Goal: Task Accomplishment & Management: Use online tool/utility

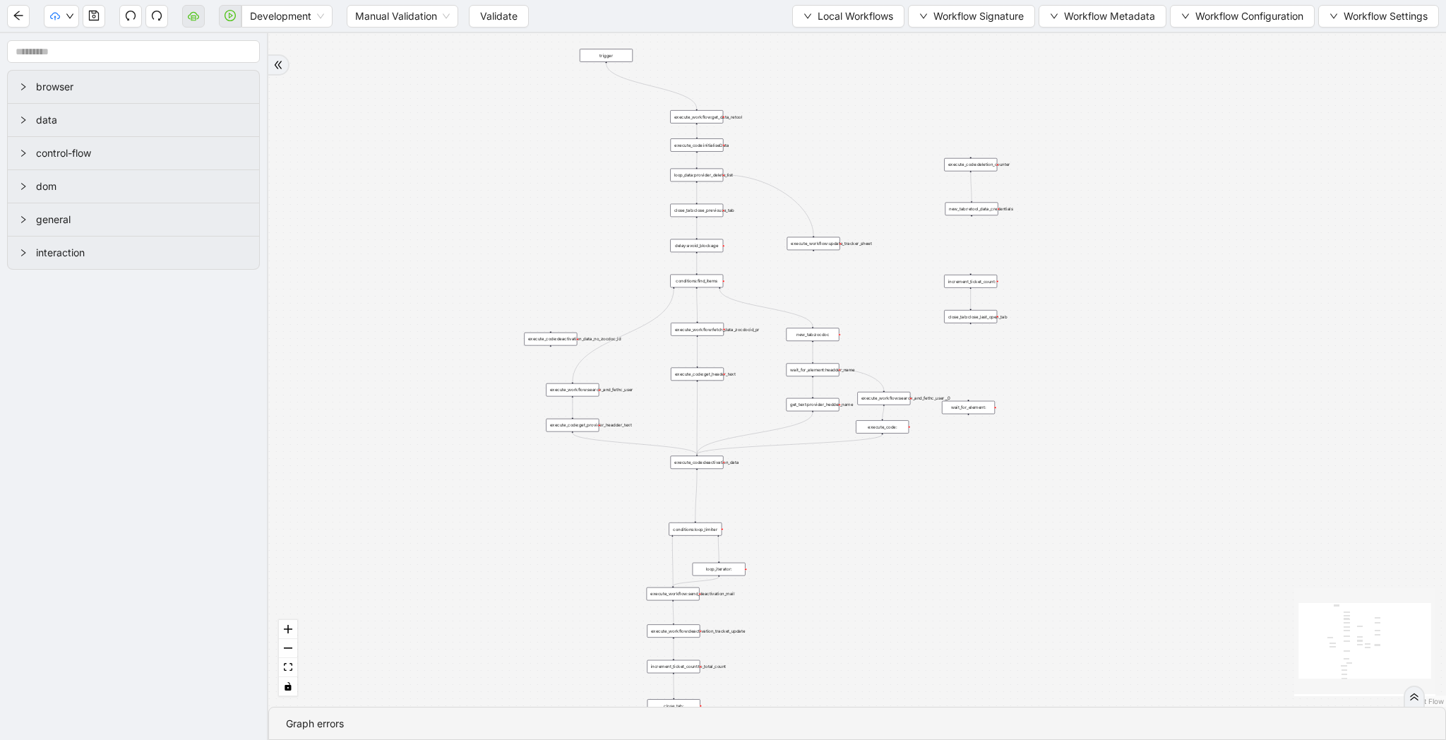
drag, startPoint x: 692, startPoint y: 110, endPoint x: 422, endPoint y: 300, distance: 330.5
click at [422, 300] on div "trigger execute_workflow:get_data_retool execute_code:deletion_counter new_tab:…" at bounding box center [857, 370] width 1178 height 674
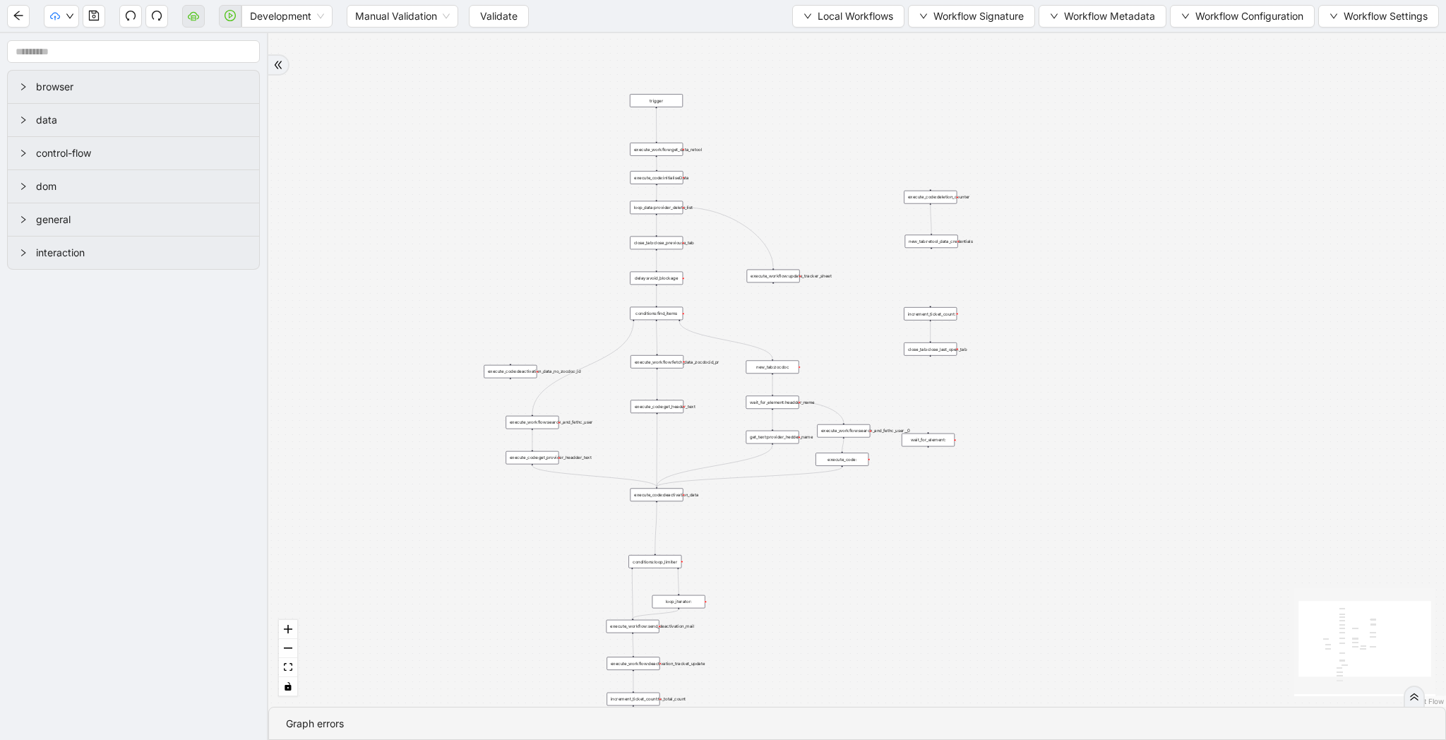
drag, startPoint x: 573, startPoint y: 93, endPoint x: 664, endPoint y: 106, distance: 91.3
click at [664, 106] on div "trigger" at bounding box center [656, 100] width 53 height 13
drag, startPoint x: 537, startPoint y: 188, endPoint x: 494, endPoint y: 263, distance: 87.0
click at [494, 263] on div "trigger execute_workflow:get_data_retool execute_code:deletion_counter new_tab:…" at bounding box center [857, 370] width 1178 height 674
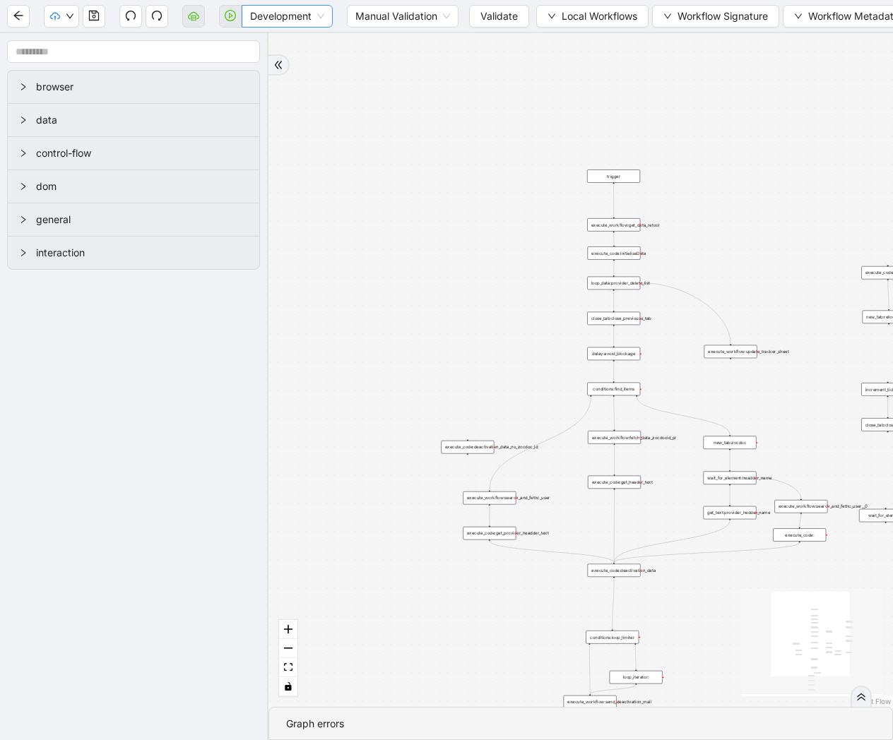
click at [320, 16] on span "Development" at bounding box center [287, 16] width 74 height 21
click at [296, 68] on div "Production" at bounding box center [287, 67] width 68 height 16
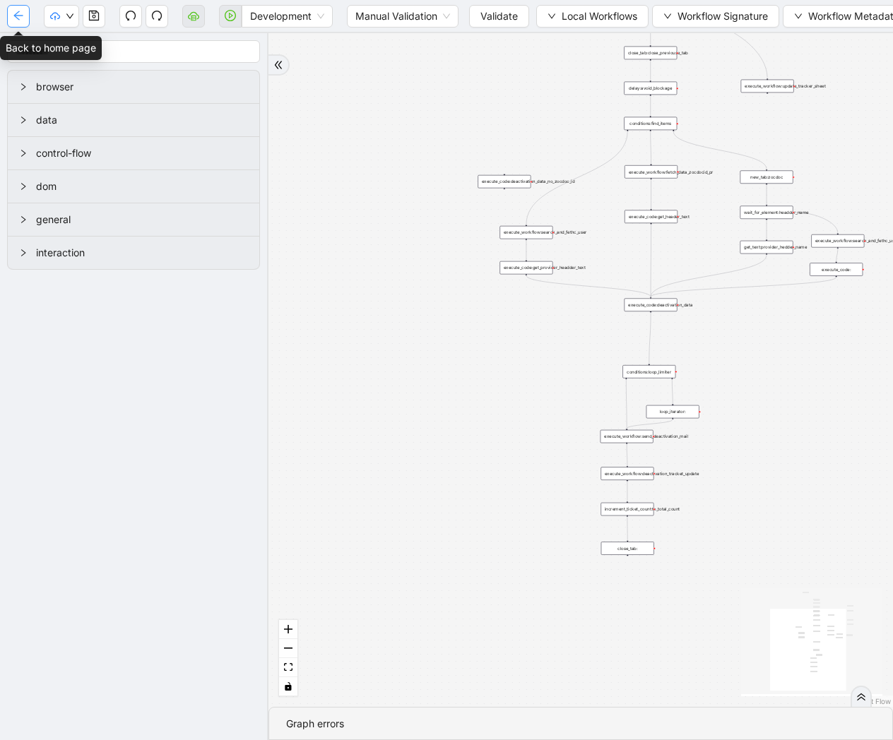
click at [18, 16] on icon "arrow-left" at bounding box center [17, 15] width 9 height 9
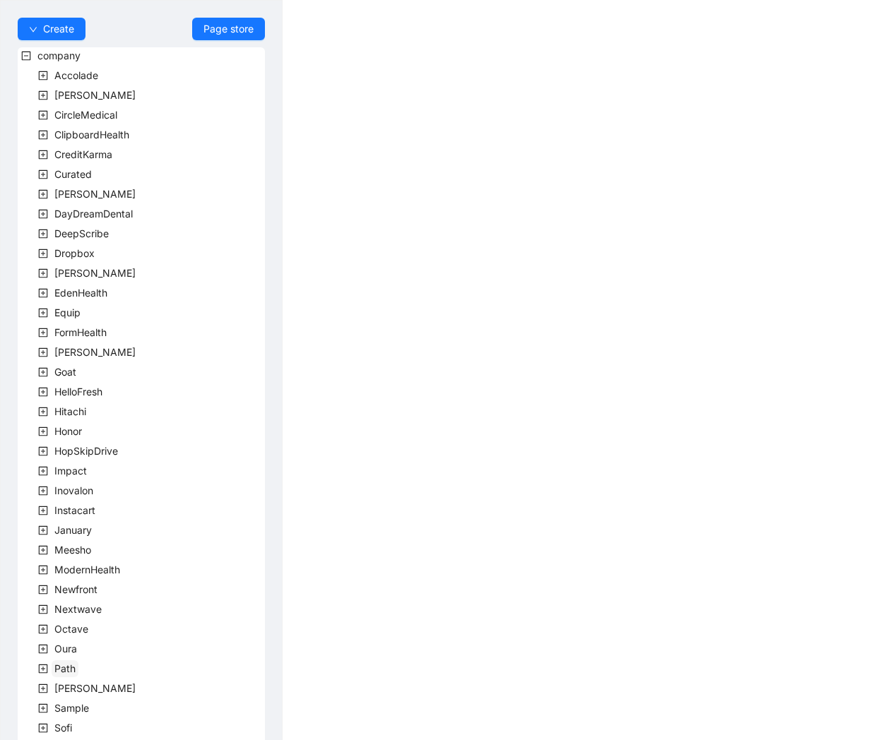
scroll to position [175, 0]
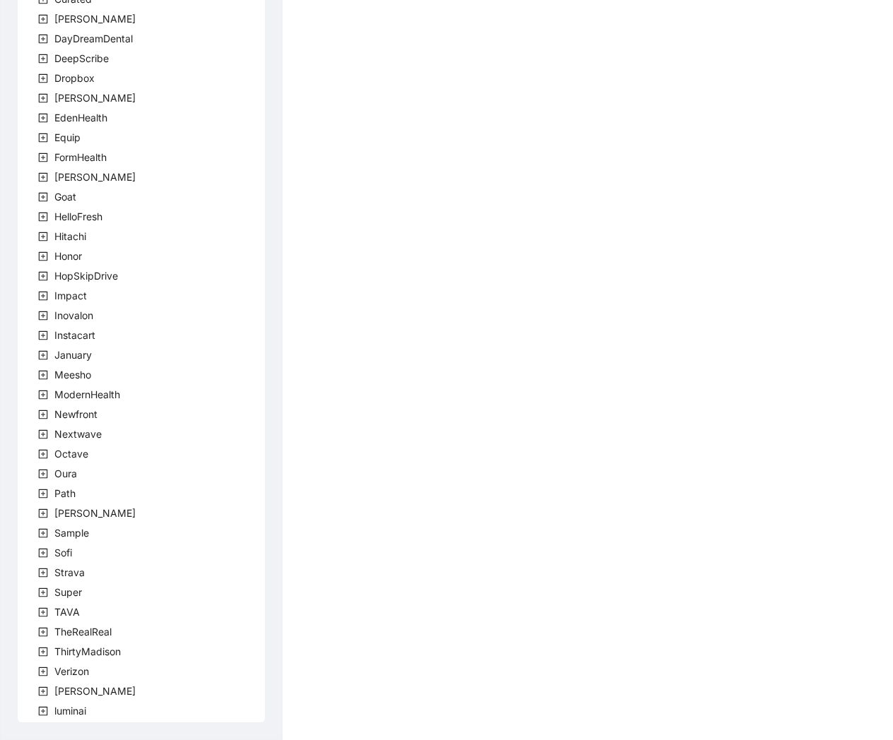
click at [46, 609] on icon "plus-square" at bounding box center [43, 612] width 10 height 10
click at [89, 635] on span "team" at bounding box center [82, 632] width 23 height 12
click at [103, 653] on span "TavaTeam" at bounding box center [111, 651] width 47 height 12
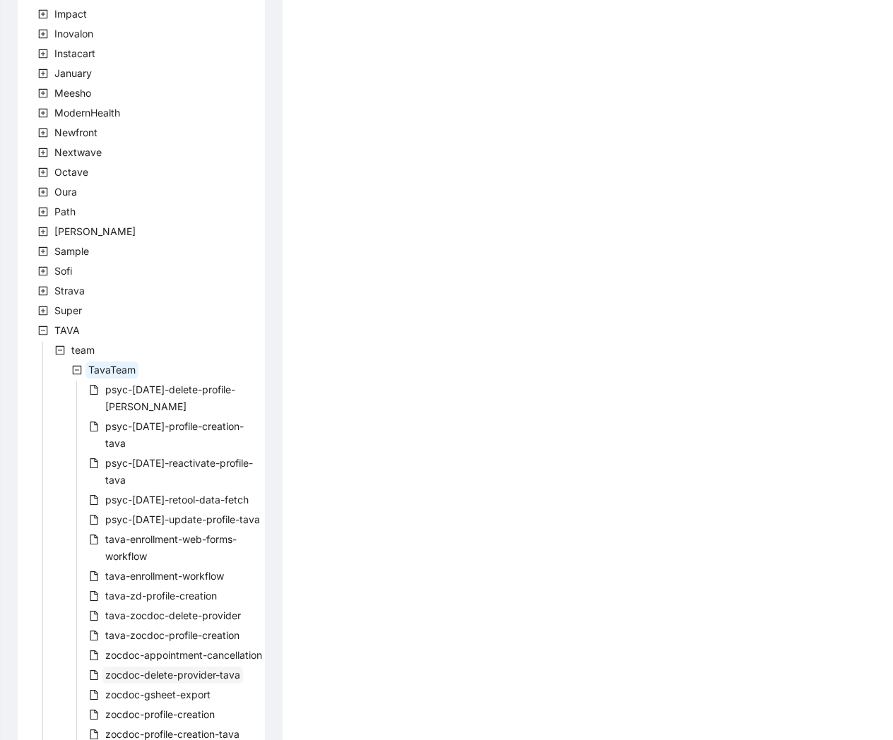
scroll to position [621, 0]
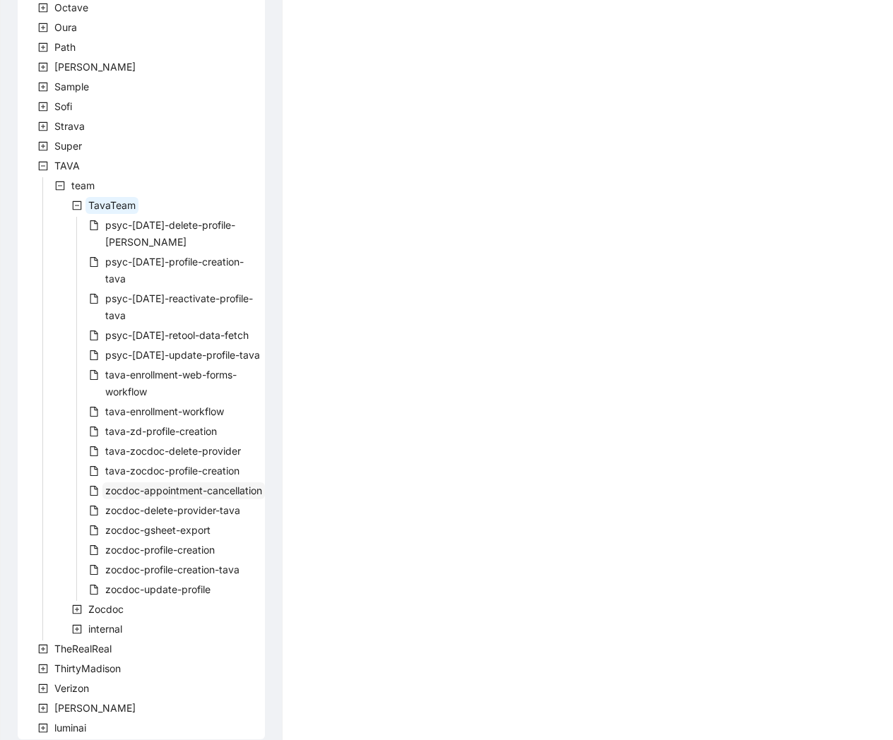
click at [170, 484] on span "zocdoc-appointment-cancellation" at bounding box center [183, 490] width 157 height 12
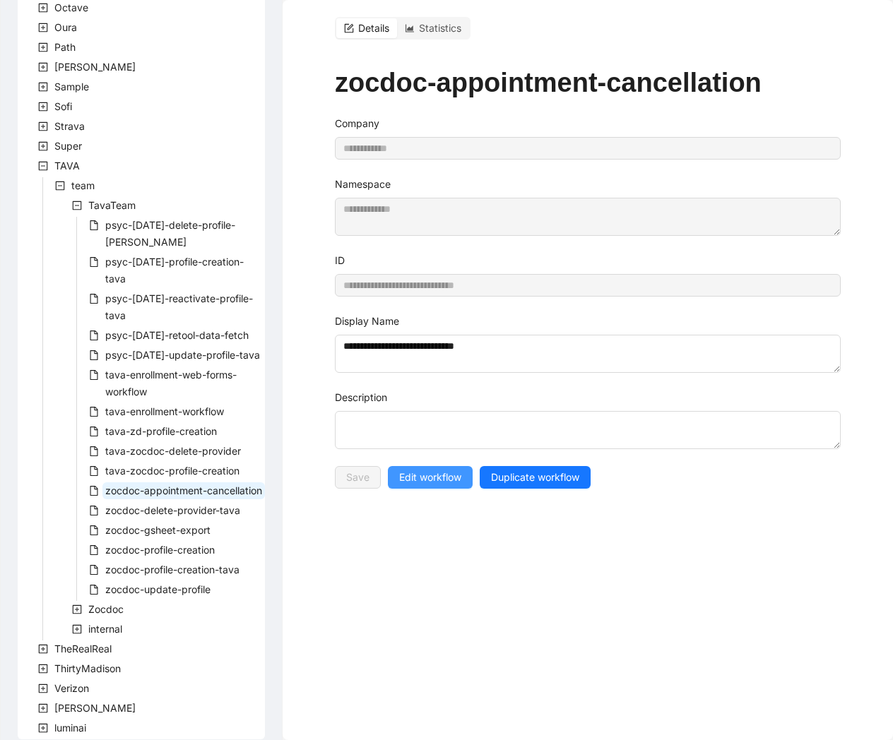
click at [443, 477] on span "Edit workflow" at bounding box center [430, 478] width 62 height 16
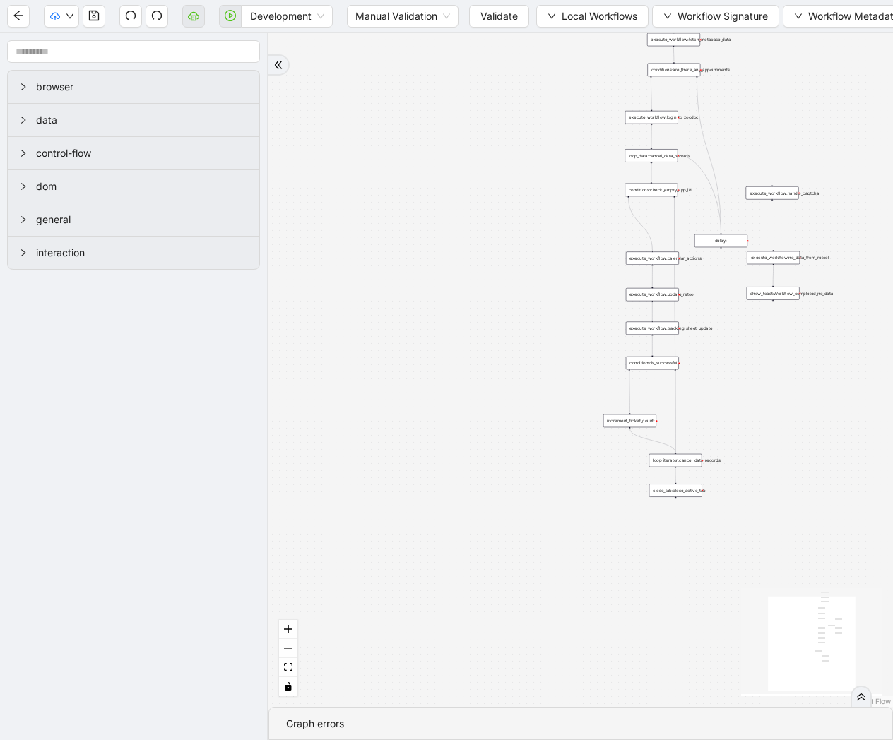
drag, startPoint x: 513, startPoint y: 265, endPoint x: 463, endPoint y: 366, distance: 113.4
click at [463, 366] on div "trigger execute_workflow:fetch_metabase_data execute_workflow:login_to_zocdoc e…" at bounding box center [580, 370] width 624 height 674
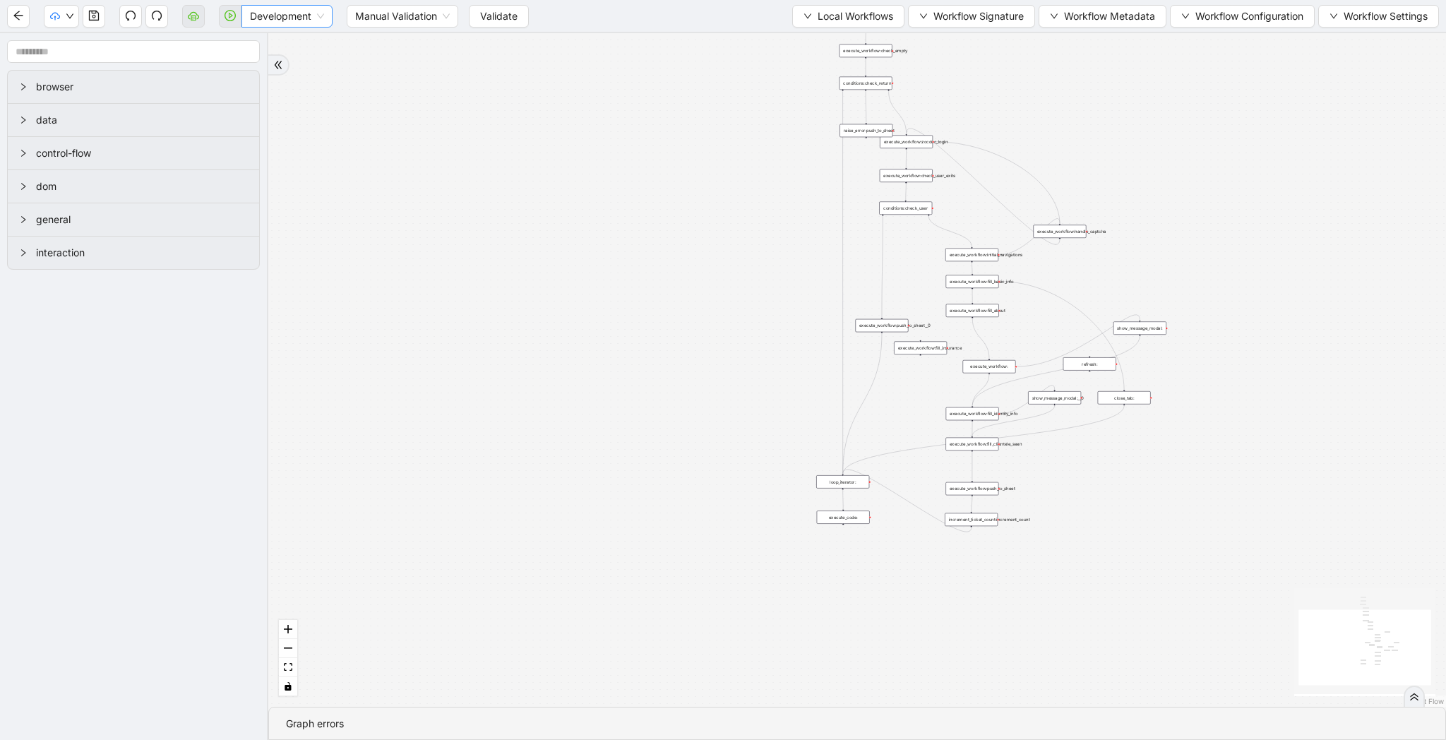
click at [302, 6] on span "Development" at bounding box center [287, 16] width 74 height 21
click at [299, 64] on div "Production" at bounding box center [287, 67] width 68 height 16
click at [476, 18] on span "Validate" at bounding box center [487, 16] width 37 height 16
click at [220, 16] on button "button" at bounding box center [230, 16] width 23 height 23
click at [232, 20] on icon "play-circle" at bounding box center [230, 15] width 11 height 11
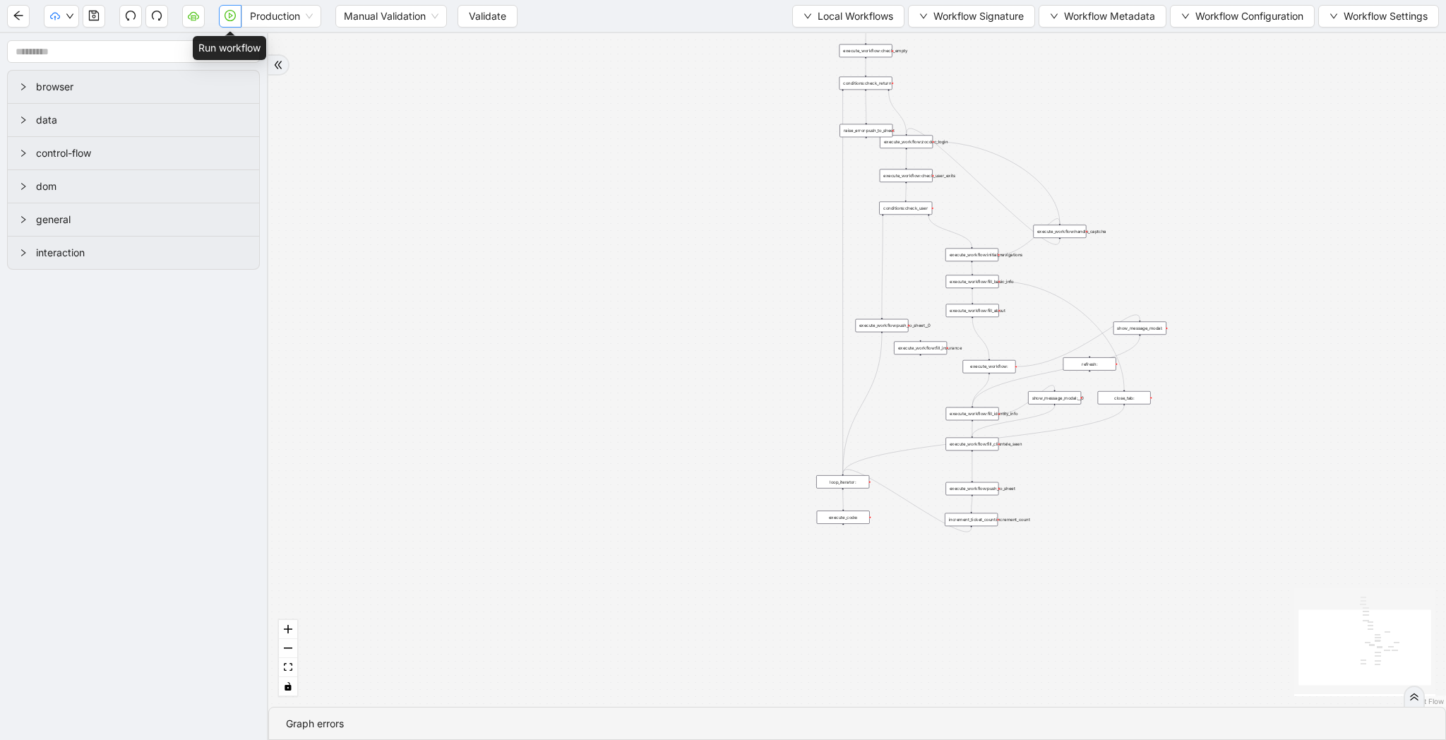
click at [229, 21] on icon "play-circle" at bounding box center [230, 15] width 11 height 11
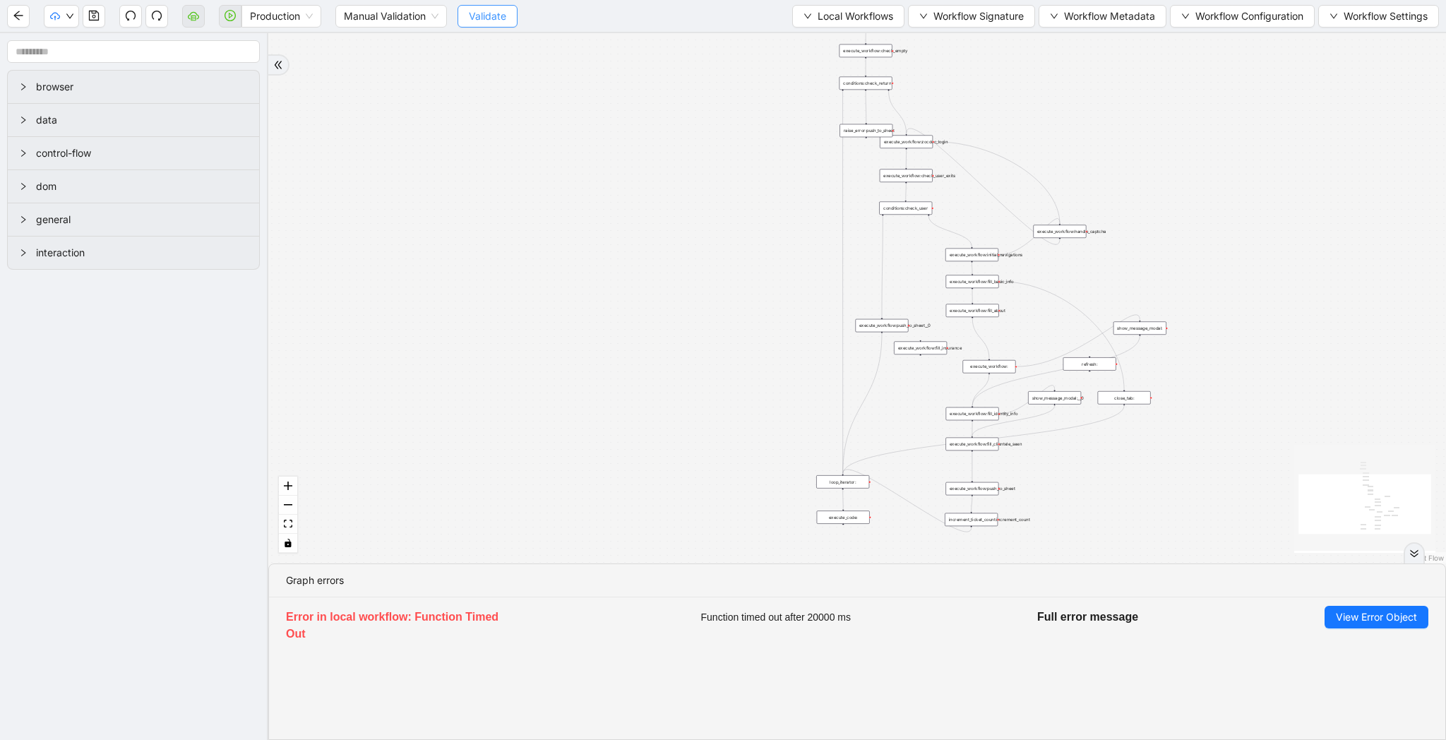
click at [501, 12] on span "Validate" at bounding box center [487, 16] width 37 height 16
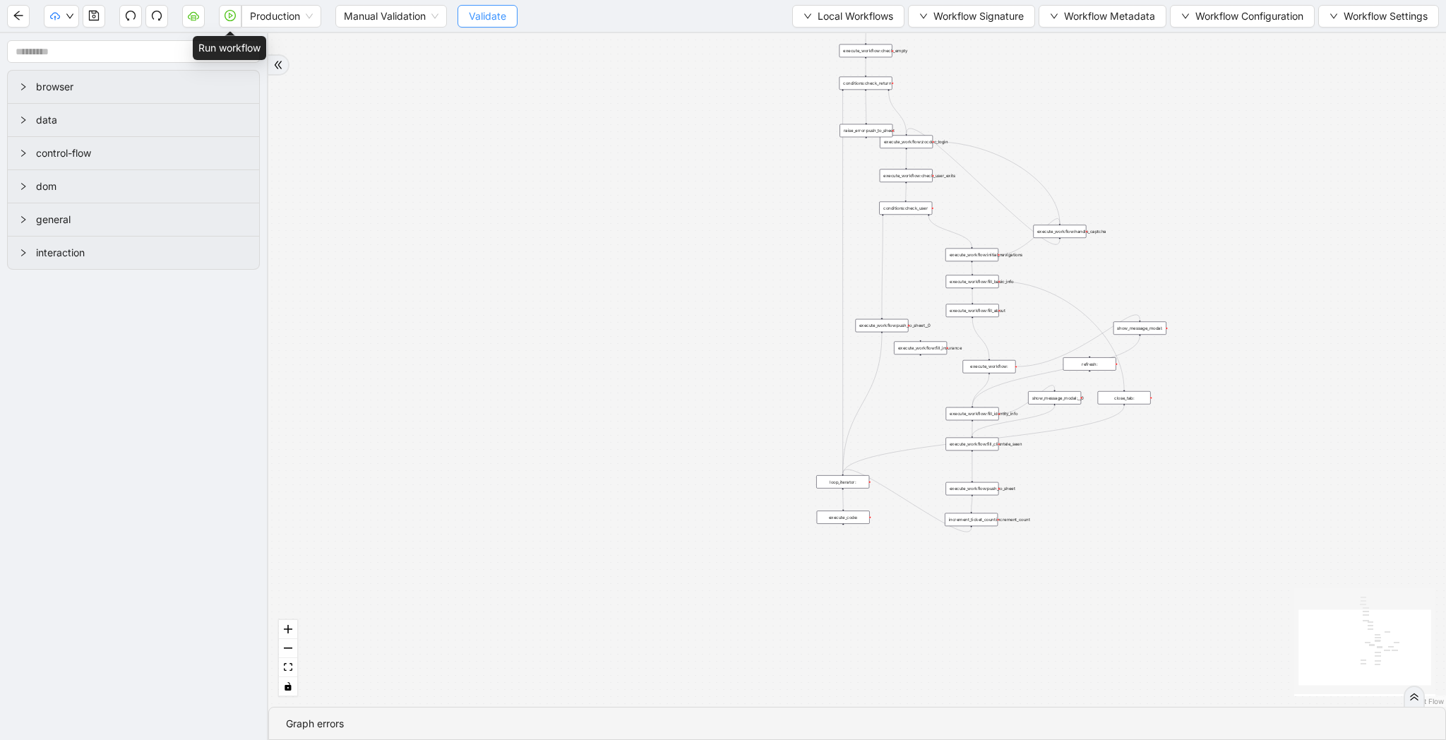
click at [237, 14] on button "button" at bounding box center [230, 16] width 23 height 23
click at [226, 13] on icon "play-circle" at bounding box center [230, 15] width 11 height 11
